Goal: Navigation & Orientation: Find specific page/section

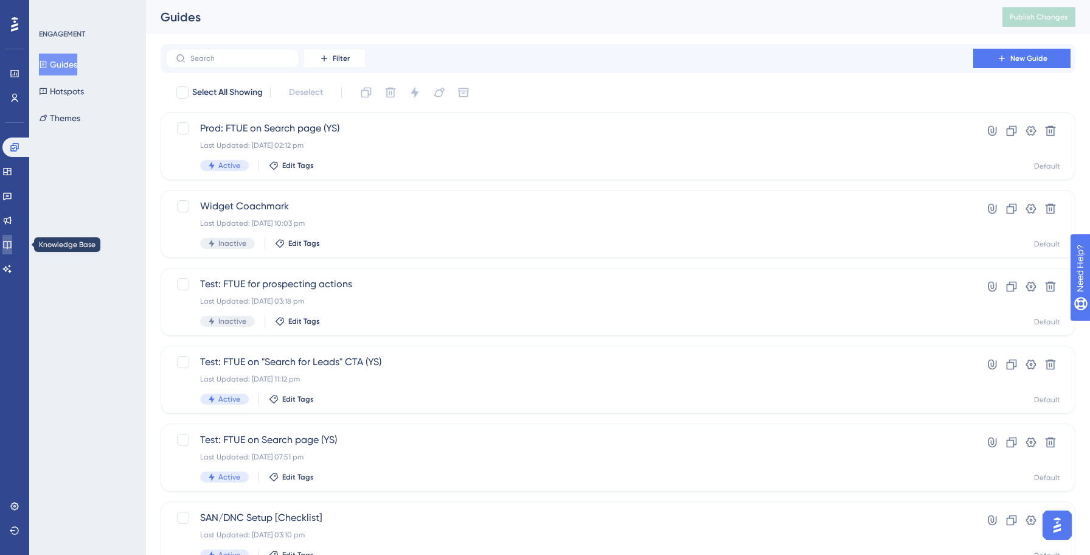
drag, startPoint x: 13, startPoint y: 245, endPoint x: 92, endPoint y: 212, distance: 85.6
click at [12, 245] on icon at bounding box center [7, 245] width 10 height 10
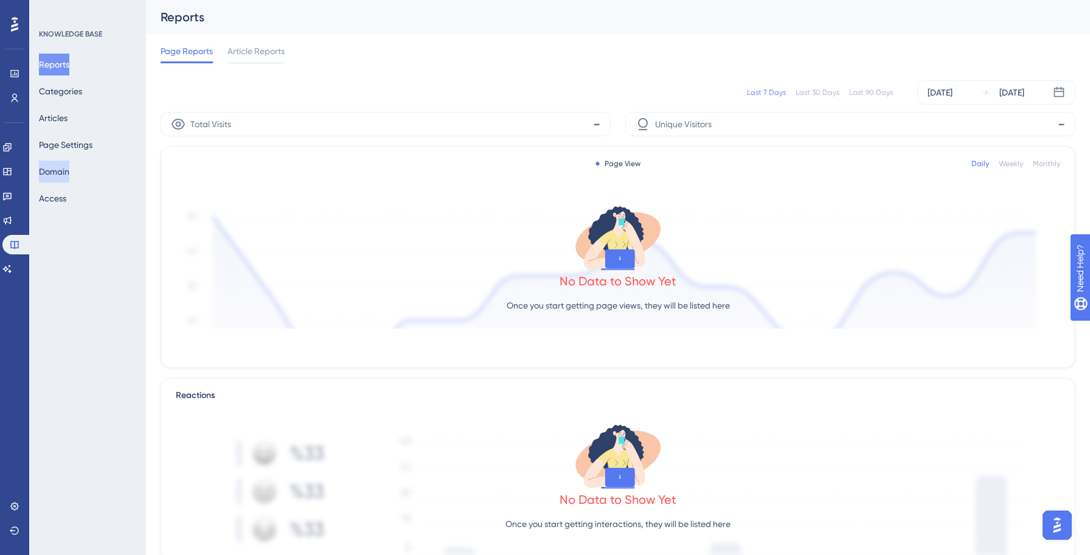
click at [58, 169] on button "Domain" at bounding box center [54, 172] width 30 height 22
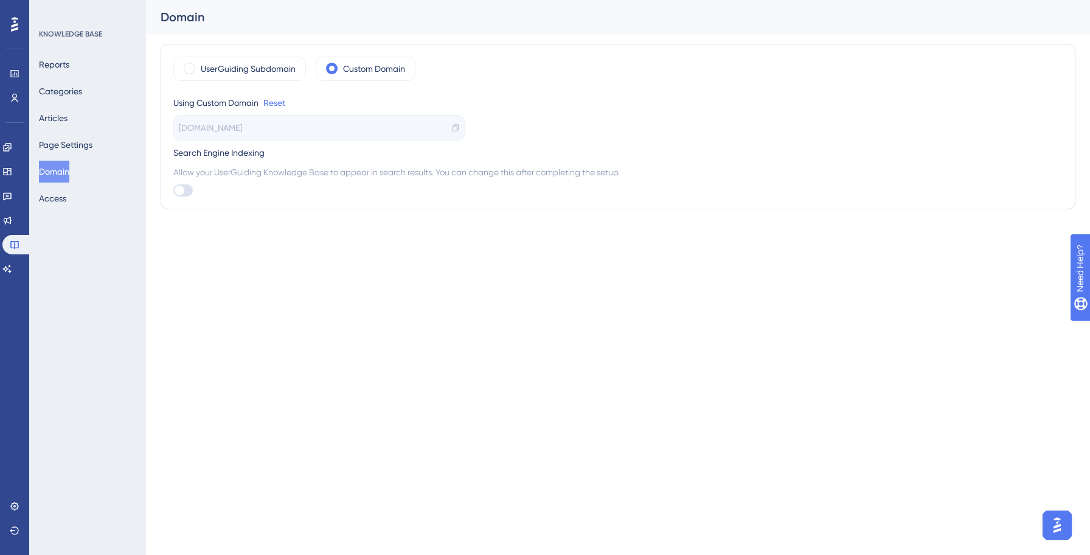
click at [244, 0] on html "Performance Users Engagement Widgets Feedback Product Updates Knowledge Base AI…" at bounding box center [545, 0] width 1090 height 0
click at [12, 226] on link at bounding box center [7, 220] width 10 height 19
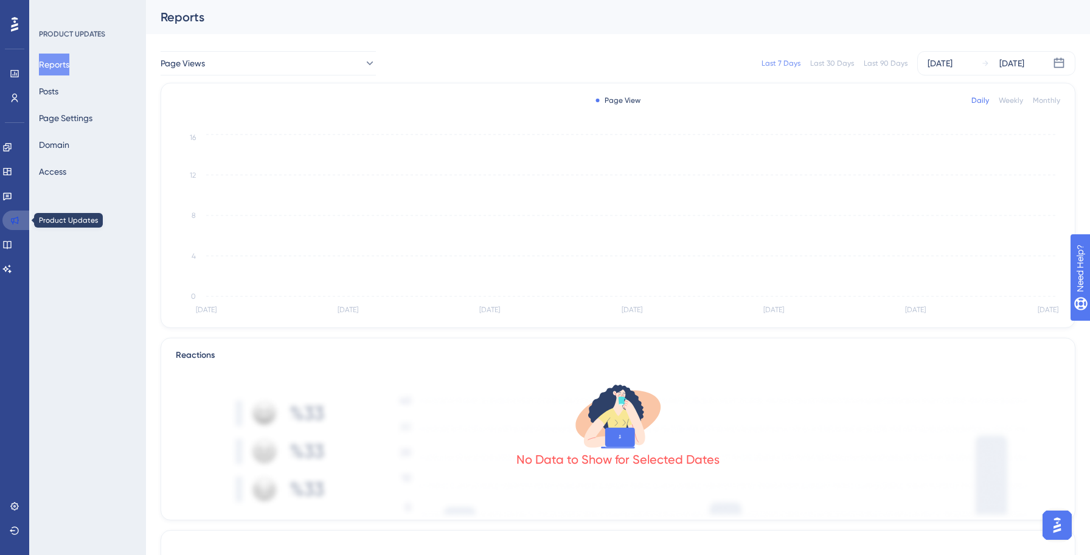
click at [12, 229] on link at bounding box center [16, 220] width 29 height 19
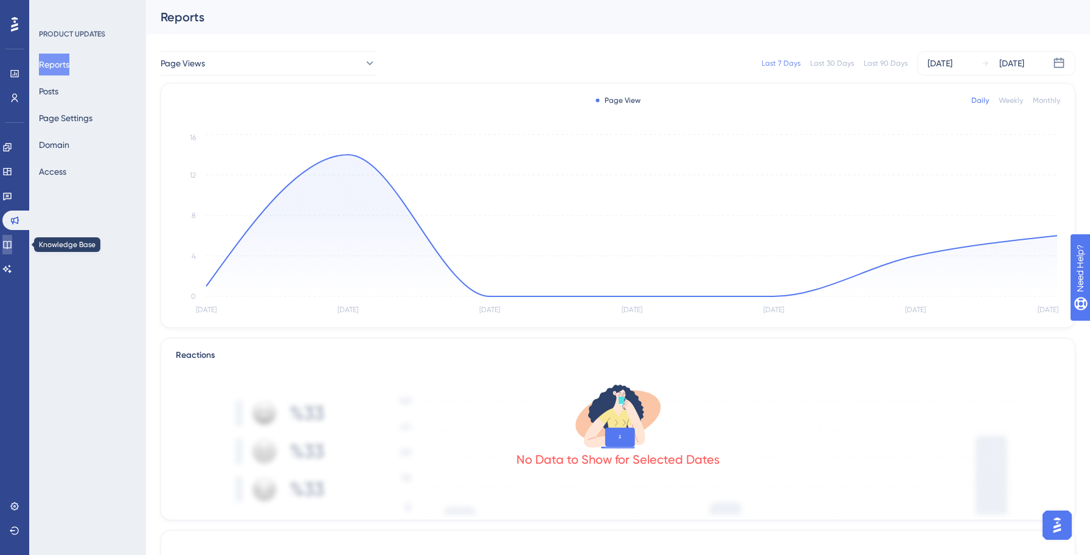
click at [11, 241] on icon at bounding box center [7, 245] width 8 height 8
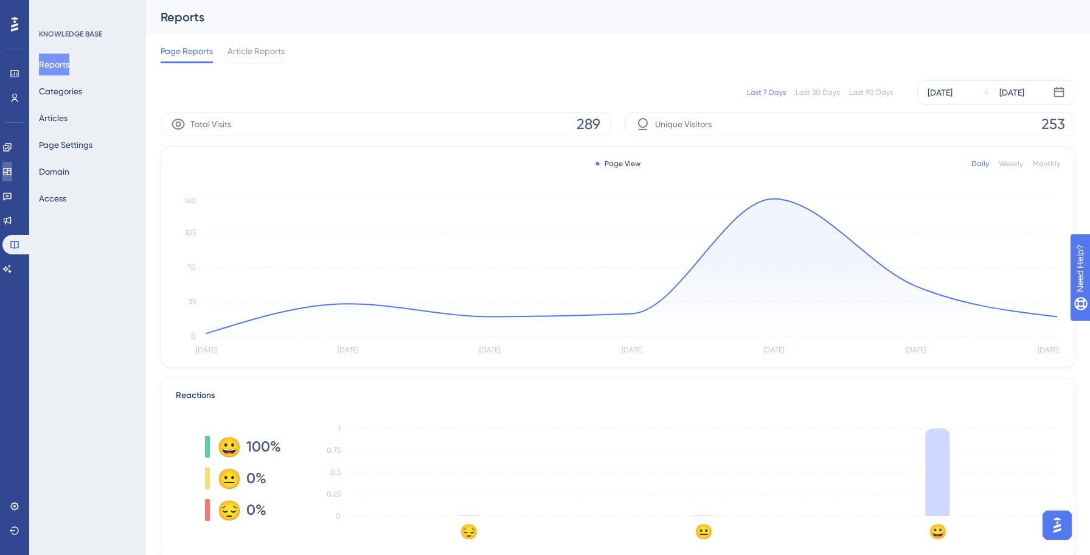
click at [12, 167] on icon at bounding box center [7, 172] width 10 height 10
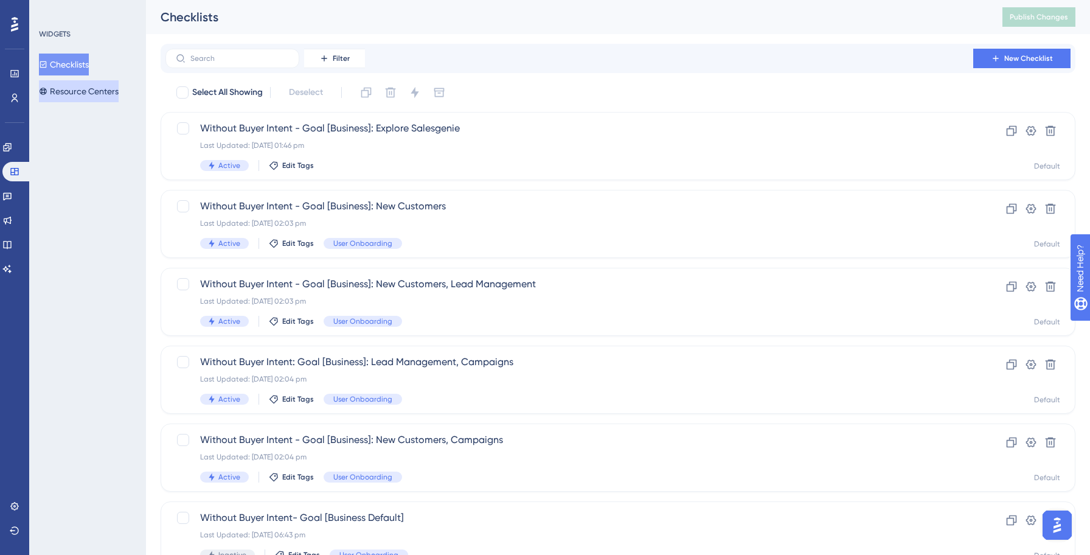
click at [79, 85] on button "Resource Centers" at bounding box center [79, 91] width 80 height 22
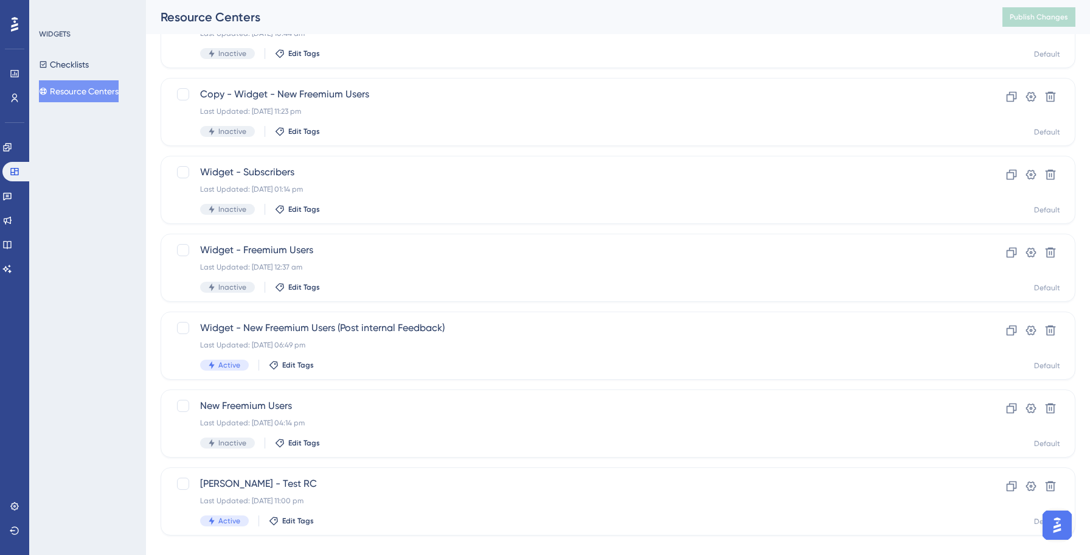
scroll to position [365, 0]
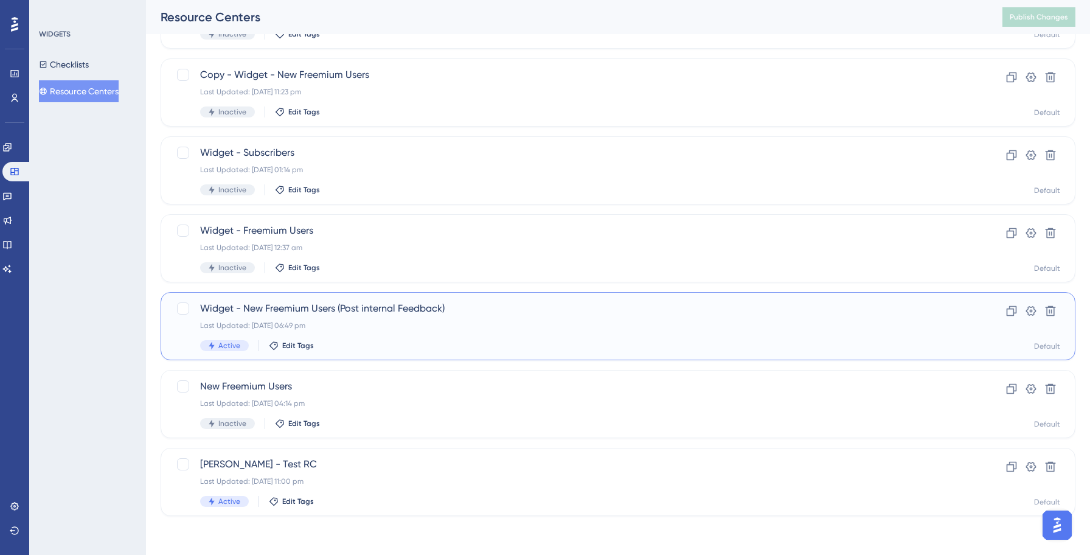
click at [353, 319] on div "Widget - New Freemium Users (Post internal Feedback) Last Updated: [DATE] 06:49…" at bounding box center [569, 326] width 739 height 50
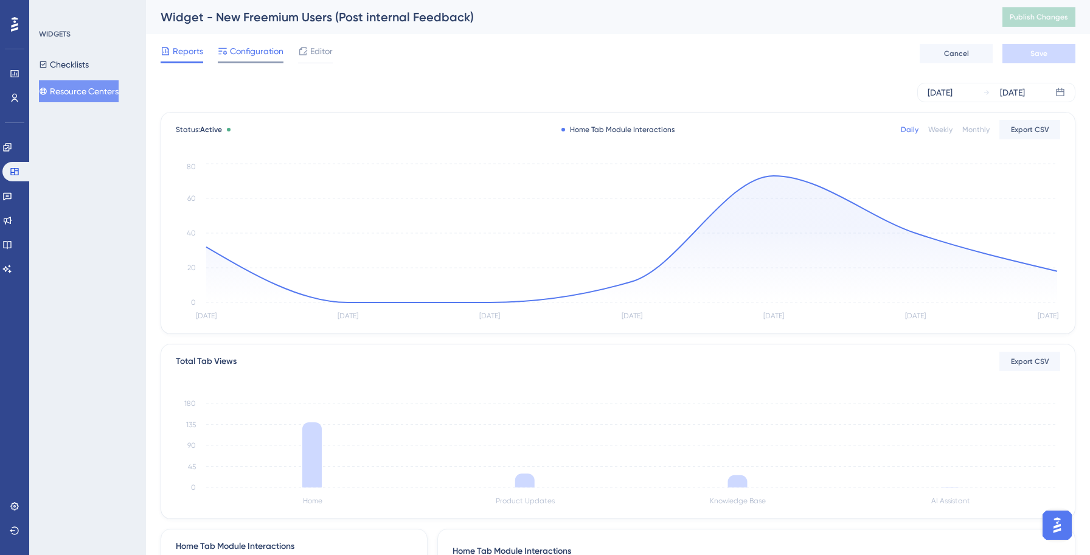
click at [271, 53] on span "Configuration" at bounding box center [257, 51] width 54 height 15
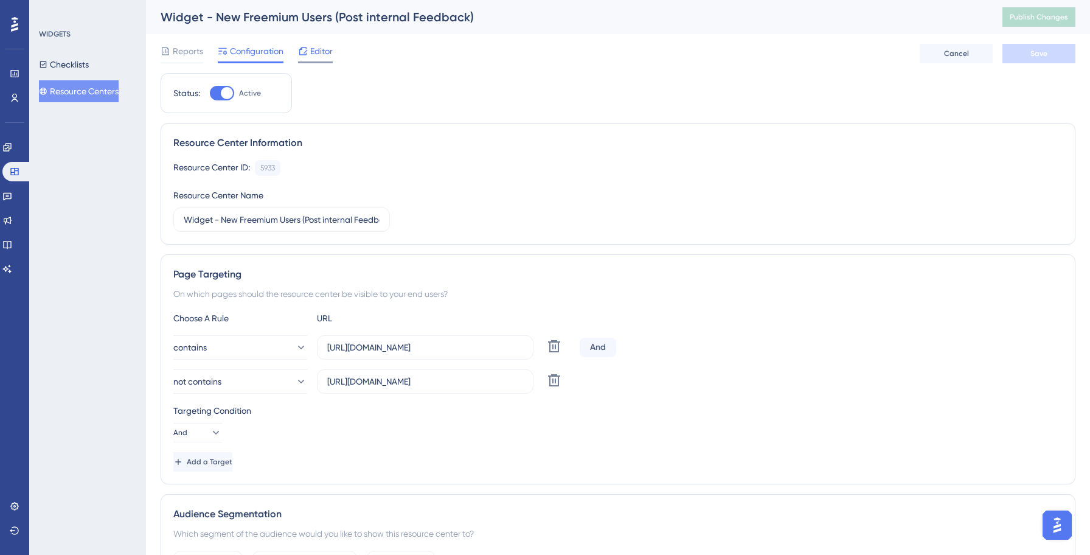
click at [322, 60] on div "Editor" at bounding box center [315, 53] width 35 height 19
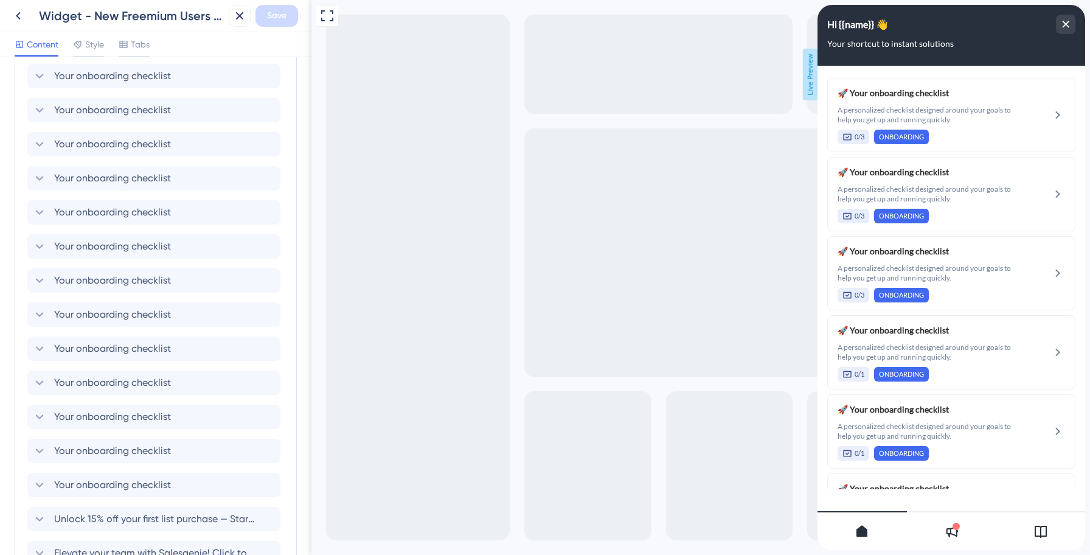
scroll to position [769, 0]
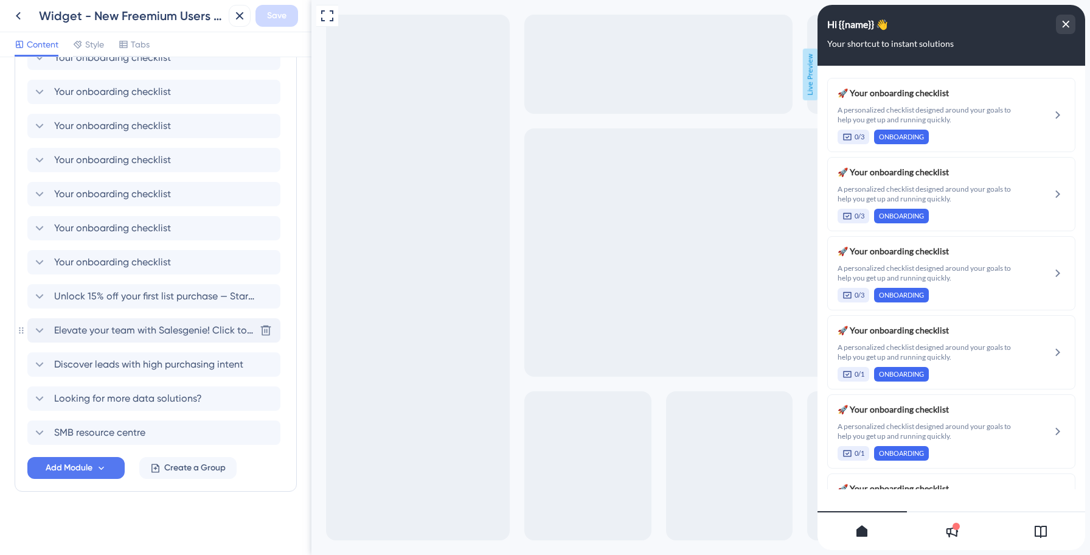
click at [76, 326] on span "Elevate your team with Salesgenie! Click to know how" at bounding box center [154, 330] width 201 height 15
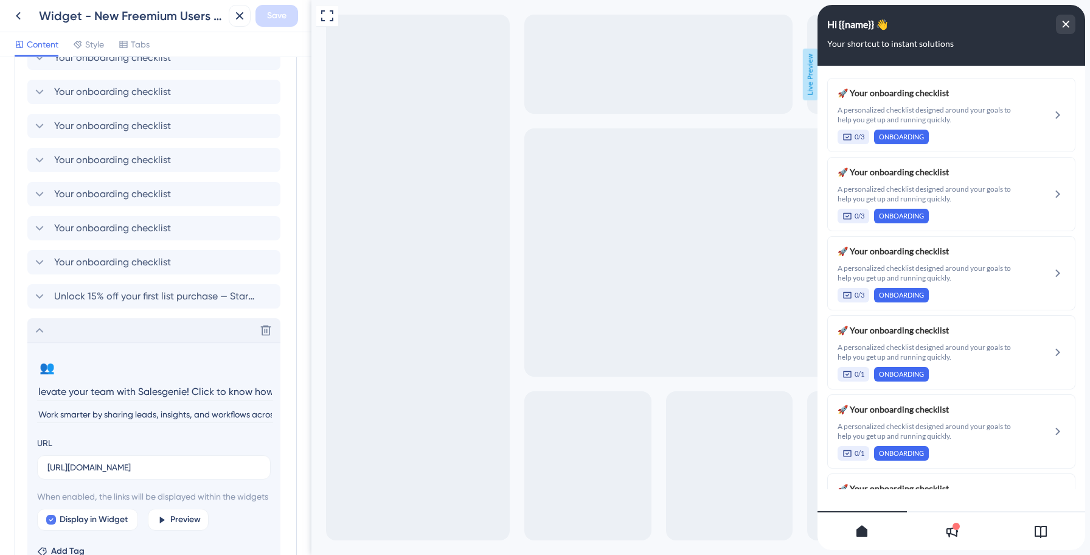
scroll to position [0, 0]
click at [1036, 530] on icon at bounding box center [1041, 532] width 12 height 12
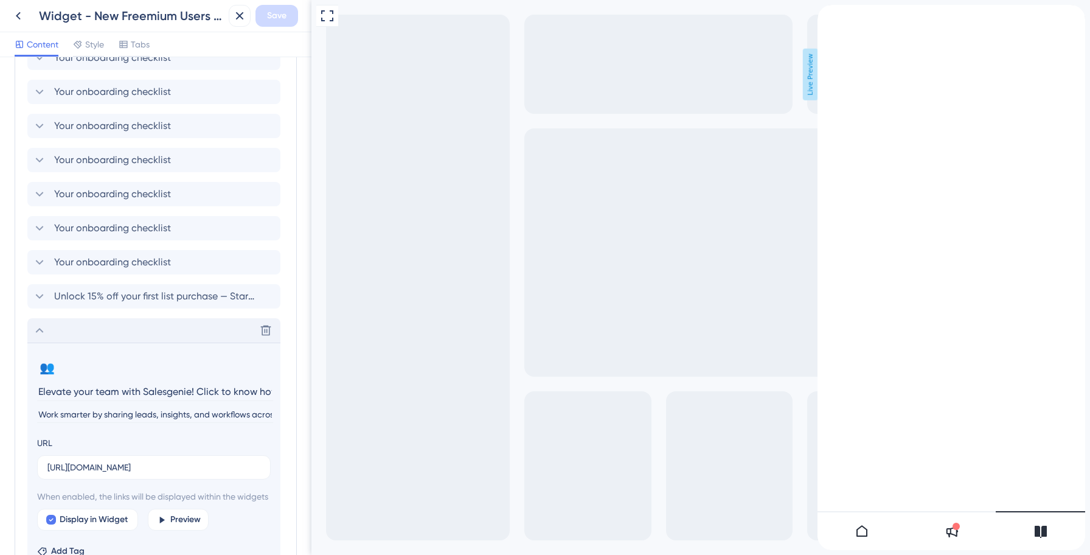
click at [842, 16] on div "Resource Center Header" at bounding box center [837, 11] width 10 height 12
click at [840, 13] on icon "Resource Center Header" at bounding box center [837, 9] width 7 height 7
click at [842, 15] on icon "Resource Center Header" at bounding box center [837, 10] width 10 height 10
click at [827, 15] on icon "back to header" at bounding box center [823, 10] width 10 height 10
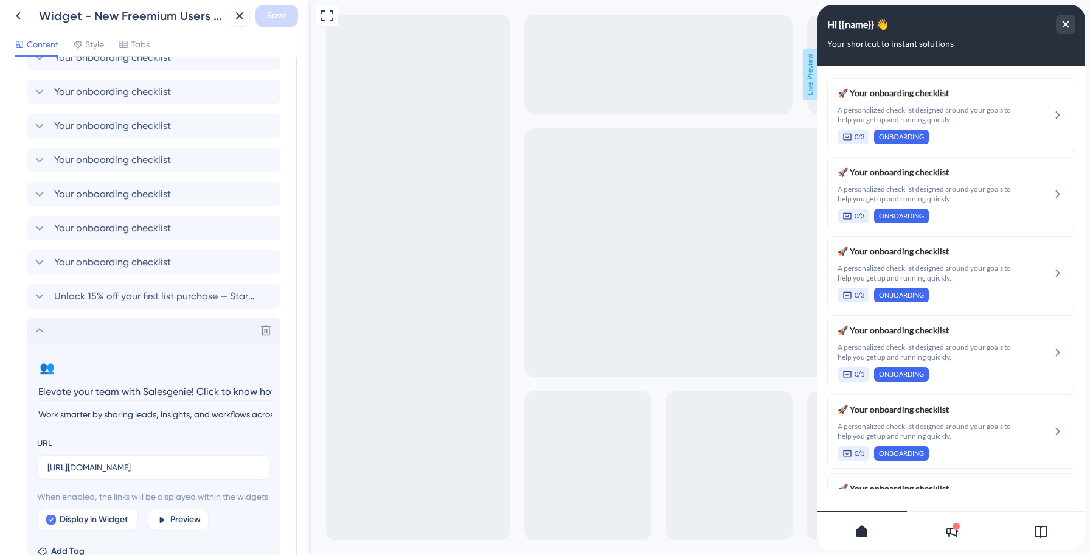
click at [1027, 522] on div at bounding box center [1040, 530] width 89 height 39
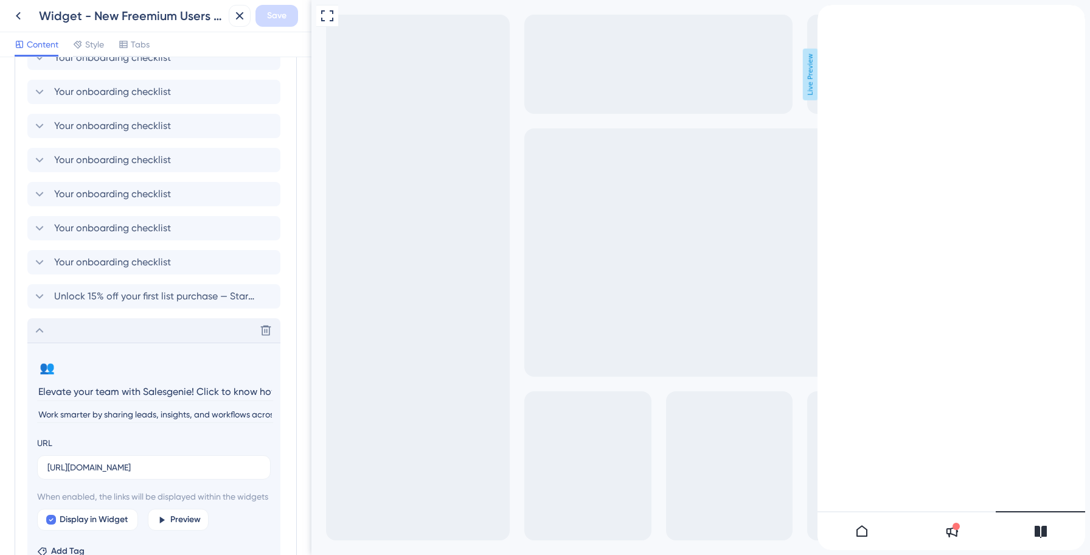
click at [827, 15] on icon "back to header" at bounding box center [823, 10] width 10 height 10
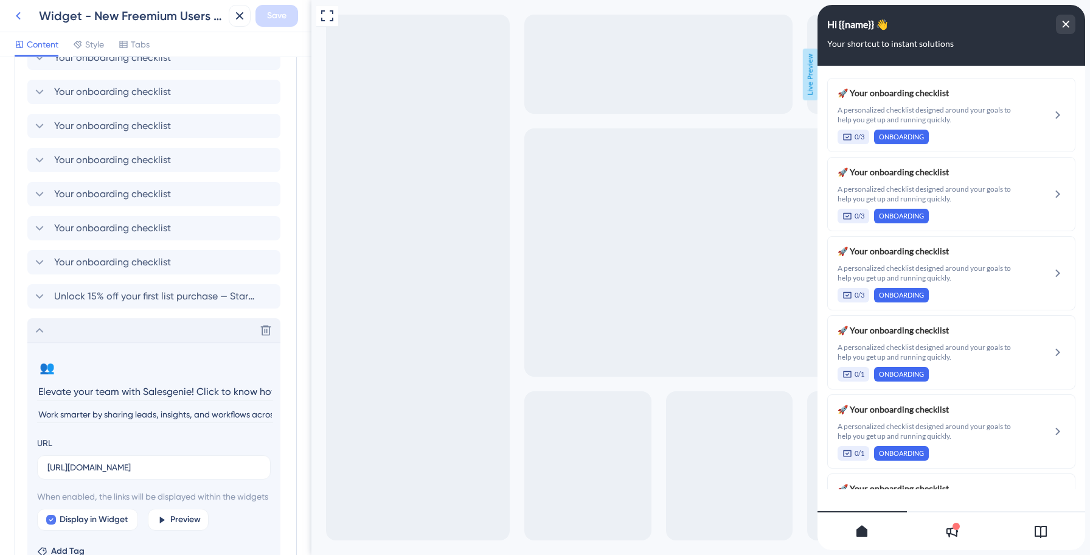
click at [15, 12] on icon at bounding box center [18, 16] width 15 height 15
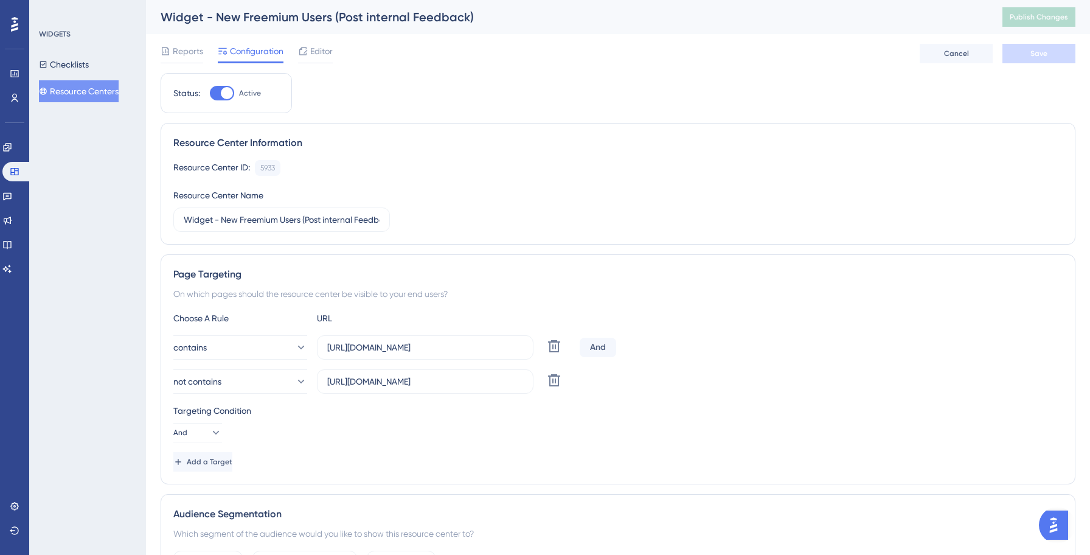
click at [321, 50] on span "Editor" at bounding box center [321, 51] width 23 height 15
click at [12, 246] on icon at bounding box center [7, 245] width 10 height 10
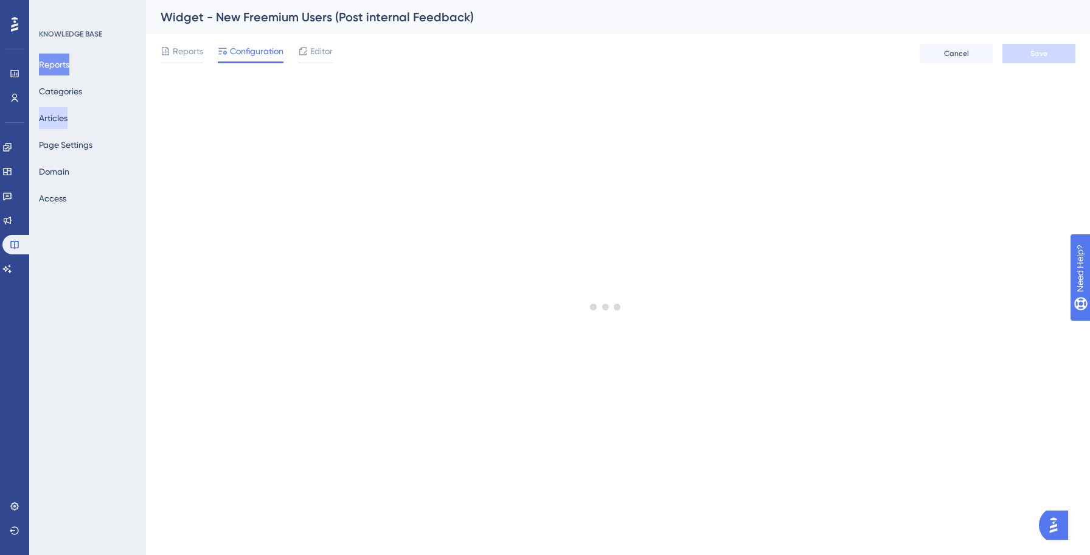
click at [53, 127] on button "Articles" at bounding box center [53, 118] width 29 height 22
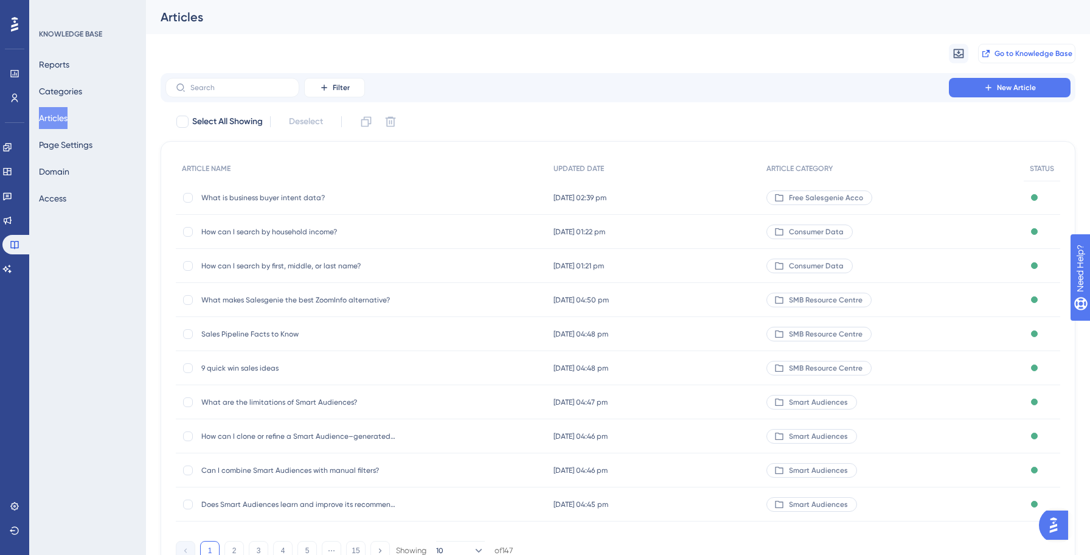
click at [1002, 58] on span "Go to Knowledge Base" at bounding box center [1034, 54] width 78 height 10
click at [1004, 58] on button "Go to Knowledge Base" at bounding box center [1026, 53] width 97 height 19
click at [1010, 57] on span "Go to Knowledge Base" at bounding box center [1034, 54] width 78 height 10
click at [587, 65] on div "Migrate from Go to Knowledge Base" at bounding box center [618, 53] width 915 height 39
click at [521, 67] on div "Migrate from Go to Knowledge Base" at bounding box center [618, 53] width 915 height 39
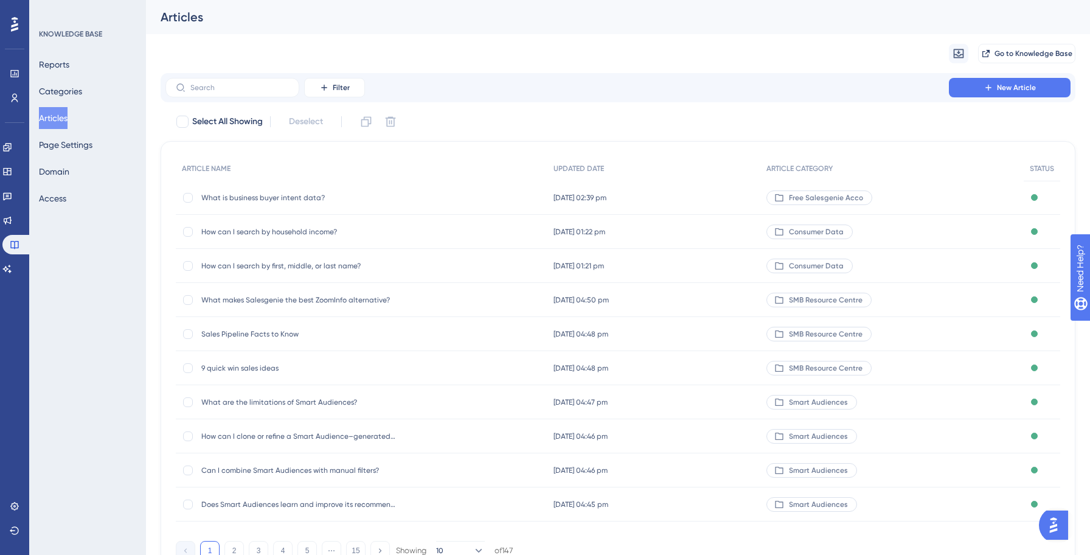
click at [743, 42] on div "Migrate from Go to Knowledge Base" at bounding box center [618, 53] width 915 height 39
